Goal: Task Accomplishment & Management: Use online tool/utility

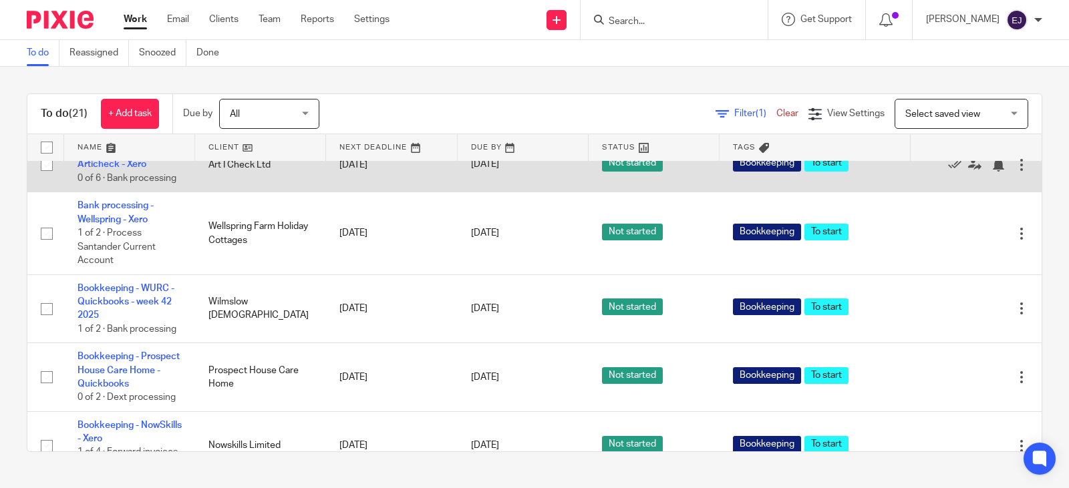
scroll to position [927, 0]
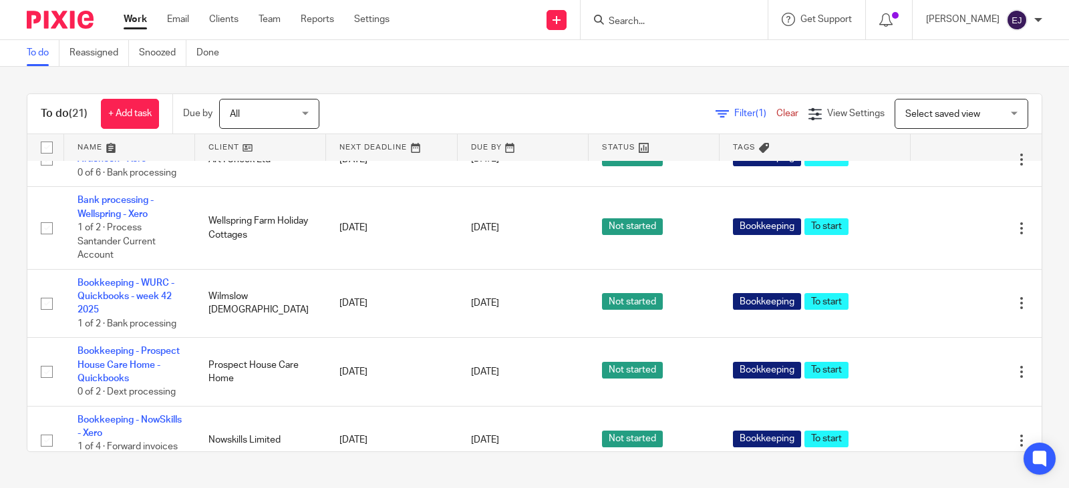
click at [92, 82] on link "Pleo - CMAP" at bounding box center [104, 76] width 53 height 9
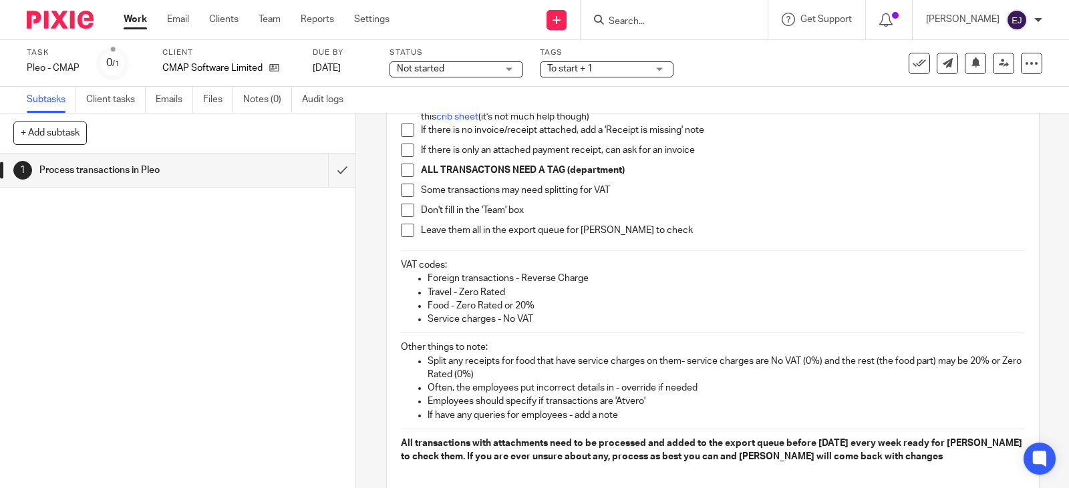
scroll to position [267, 0]
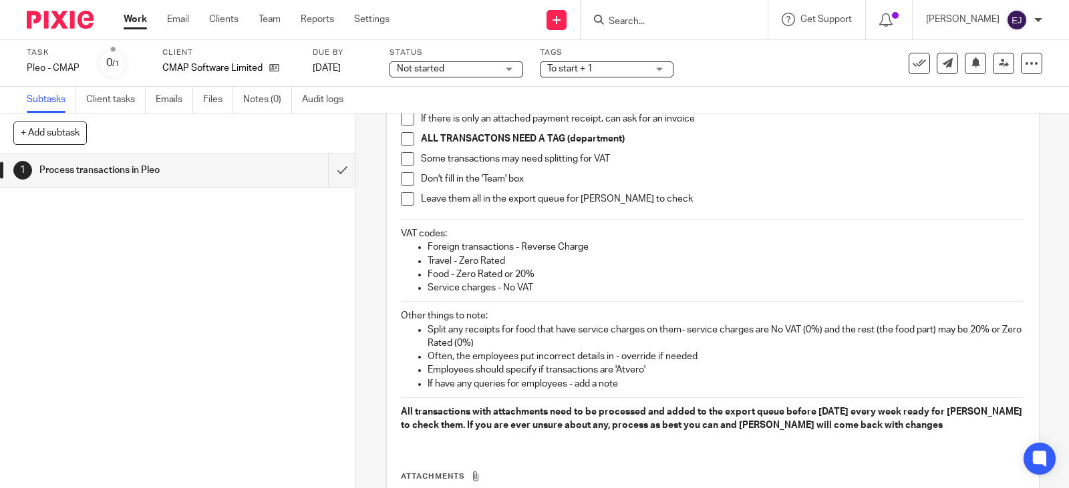
click at [418, 68] on span "Not started" at bounding box center [420, 68] width 47 height 9
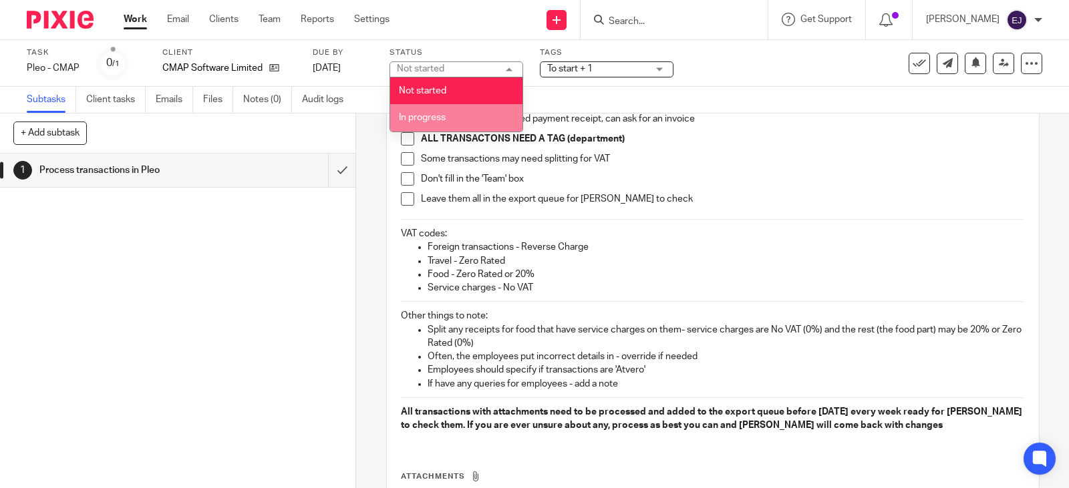
click at [433, 118] on span "In progress" at bounding box center [422, 117] width 47 height 9
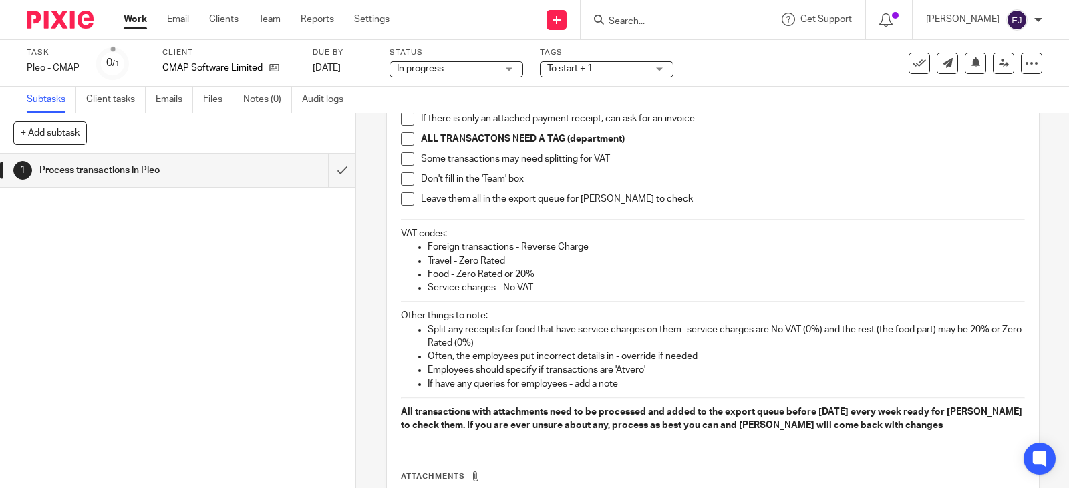
click at [543, 70] on div "To start + 1" at bounding box center [607, 69] width 134 height 16
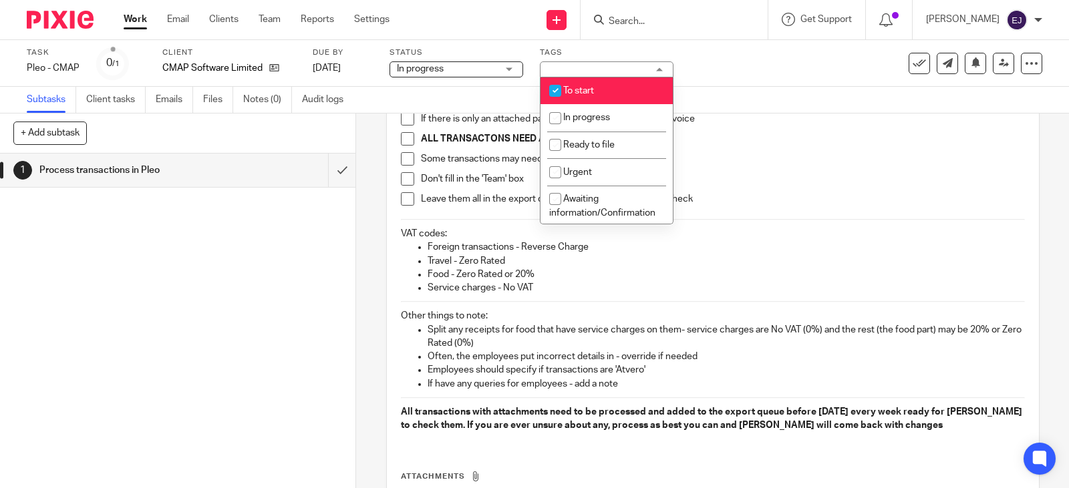
drag, startPoint x: 553, startPoint y: 88, endPoint x: 560, endPoint y: 108, distance: 21.4
click at [553, 88] on input "checkbox" at bounding box center [555, 90] width 25 height 25
checkbox input "false"
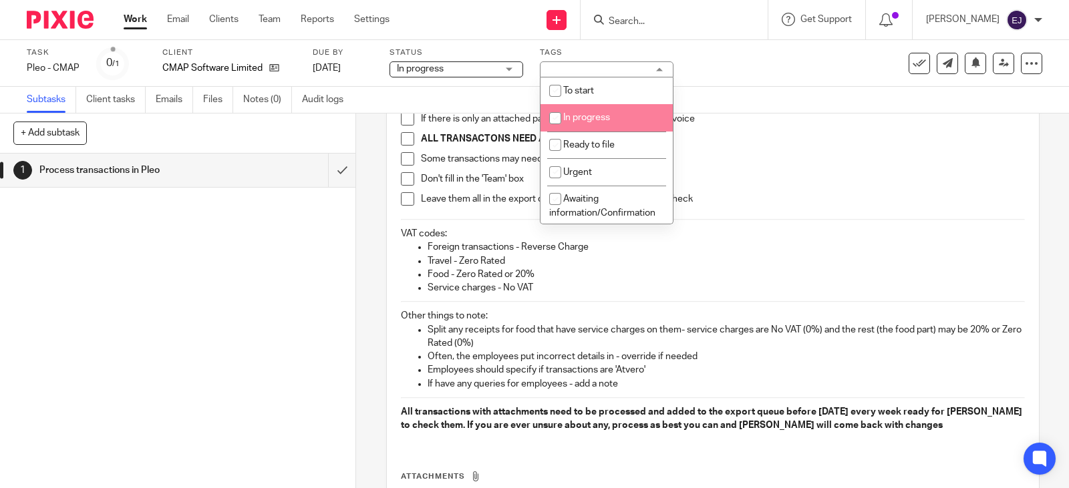
click at [569, 128] on li "In progress" at bounding box center [607, 117] width 132 height 27
checkbox input "true"
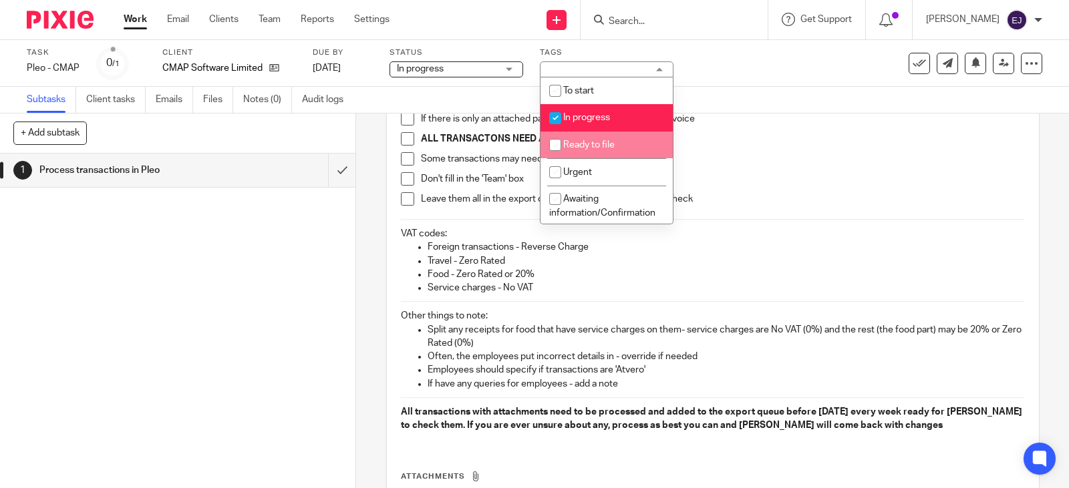
click at [520, 136] on strong "ALL TRANSACTONS NEED A TAG (department)" at bounding box center [523, 138] width 204 height 9
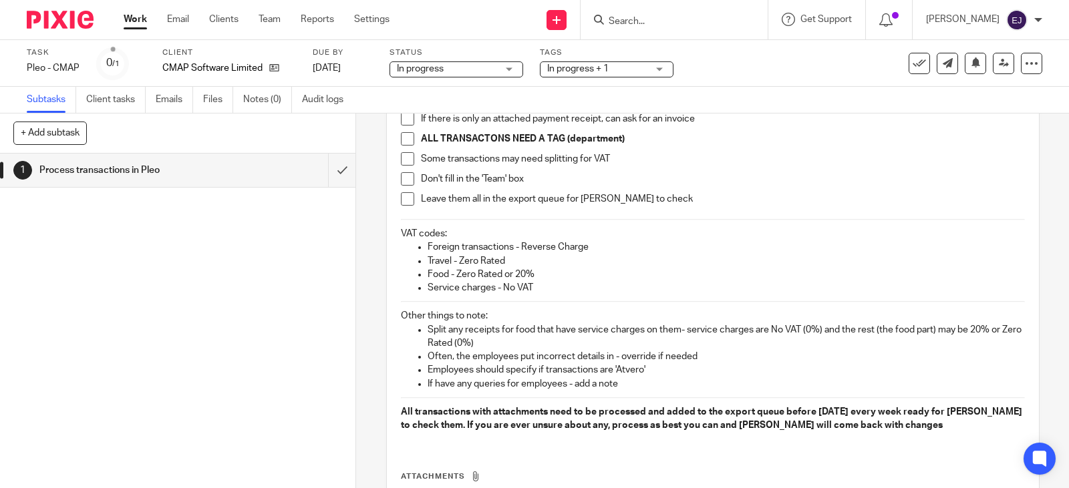
click at [125, 19] on link "Work" at bounding box center [135, 19] width 23 height 13
